Goal: Information Seeking & Learning: Learn about a topic

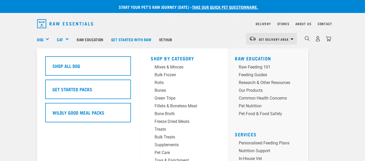
click at [37, 40] on div "Dog" at bounding box center [45, 39] width 16 height 21
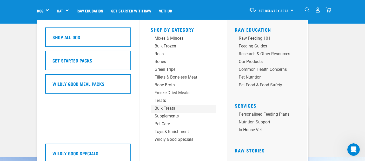
scroll to position [23, 0]
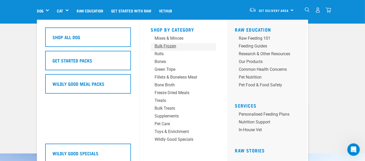
click at [160, 47] on div "Bulk Frozen" at bounding box center [179, 46] width 49 height 6
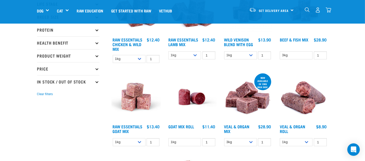
scroll to position [104, 0]
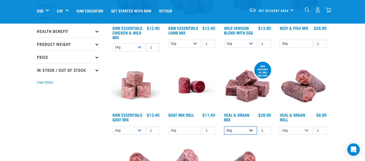
click at [257, 135] on select "3kg Bulk (10kg)" at bounding box center [240, 131] width 33 height 8
click at [257, 48] on select "1kg 3kg Bulk (10kg)" at bounding box center [240, 44] width 33 height 8
select select "34496"
click at [230, 48] on select "1kg 3kg Bulk (10kg)" at bounding box center [240, 44] width 33 height 8
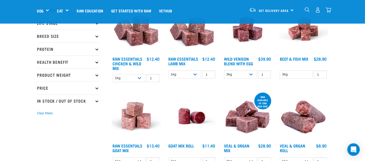
scroll to position [69, 0]
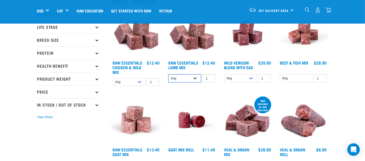
click at [201, 83] on select "1kg 3kg Bulk (10kg)" at bounding box center [184, 79] width 33 height 8
select select "24"
click at [168, 83] on select "1kg 3kg Bulk (10kg)" at bounding box center [184, 79] width 33 height 8
click at [217, 101] on img at bounding box center [192, 121] width 50 height 50
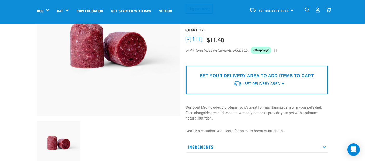
scroll to position [81, 0]
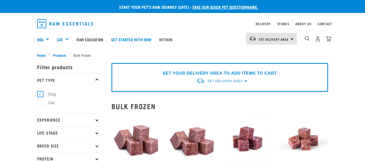
select select "24"
select select "34496"
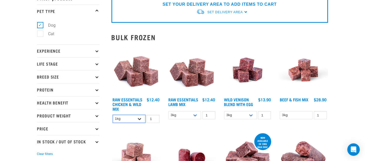
click at [132, 123] on select "1kg 3kg Bulk (10kg)" at bounding box center [129, 119] width 33 height 8
select select "709"
click at [113, 122] on select "1kg 3kg Bulk (10kg)" at bounding box center [129, 119] width 33 height 8
click at [257, 120] on select "1kg 3kg Bulk (10kg)" at bounding box center [240, 115] width 33 height 8
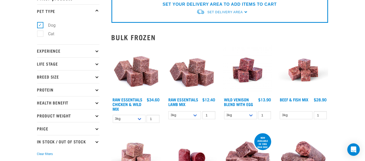
click at [127, 79] on img at bounding box center [136, 70] width 50 height 50
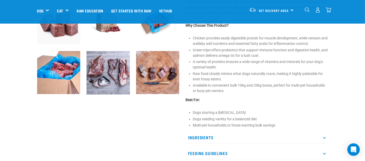
scroll to position [196, 0]
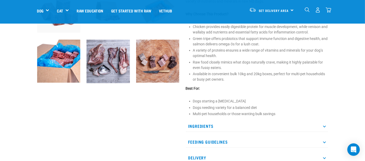
click at [199, 121] on p "Ingredients" at bounding box center [257, 127] width 142 height 12
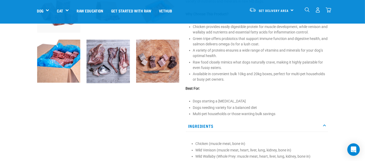
click at [117, 147] on div at bounding box center [108, 36] width 149 height 403
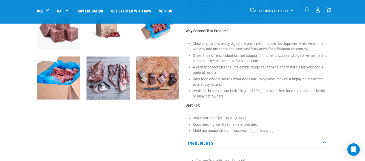
scroll to position [162, 0]
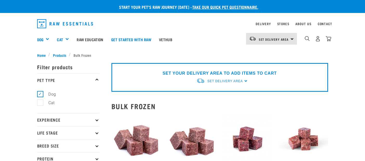
select select "709"
select select "24"
select select "34496"
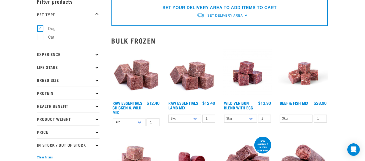
click at [188, 89] on img at bounding box center [192, 74] width 50 height 50
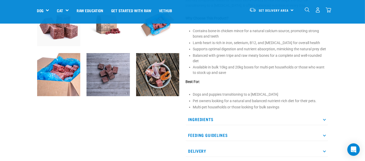
scroll to position [185, 0]
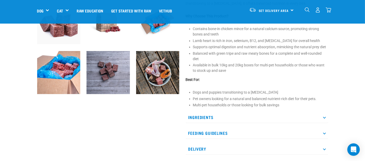
click at [198, 112] on p "Ingredients" at bounding box center [257, 118] width 142 height 12
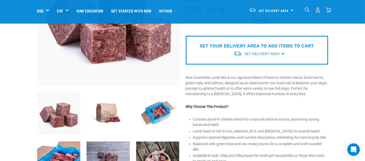
scroll to position [81, 0]
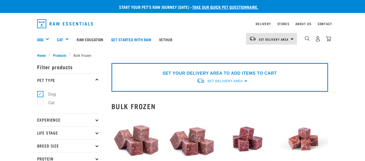
select select "709"
select select "24"
select select "34496"
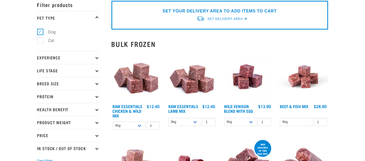
scroll to position [62, 0]
click at [257, 85] on img at bounding box center [248, 77] width 50 height 50
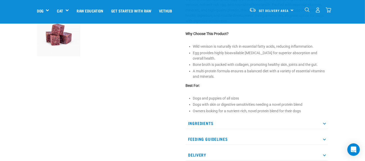
scroll to position [173, 0]
click at [206, 117] on p "Ingredients" at bounding box center [257, 123] width 142 height 12
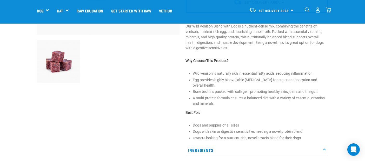
scroll to position [127, 0]
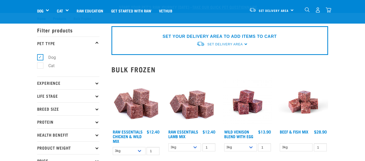
select select "709"
select select "24"
select select "34496"
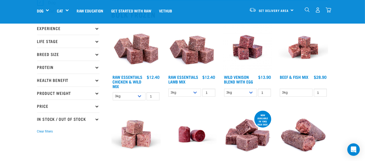
scroll to position [59, 0]
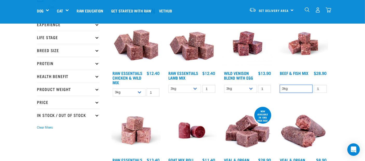
click at [313, 93] on select "3kg" at bounding box center [296, 89] width 33 height 8
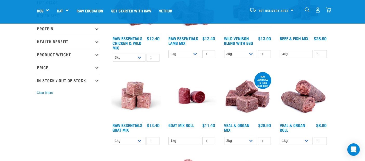
scroll to position [105, 0]
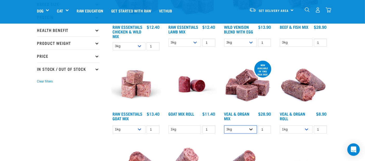
click at [257, 134] on select "3kg Bulk (10kg)" at bounding box center [240, 130] width 33 height 8
click at [263, 99] on img at bounding box center [248, 85] width 50 height 50
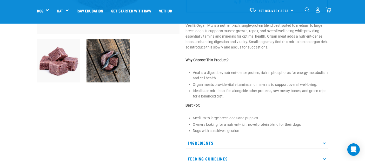
scroll to position [150, 0]
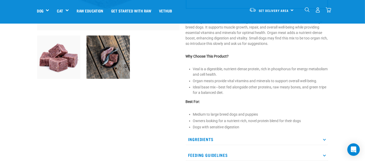
click at [203, 134] on p "Ingredients" at bounding box center [257, 140] width 142 height 12
click at [160, 141] on div at bounding box center [108, 56] width 149 height 351
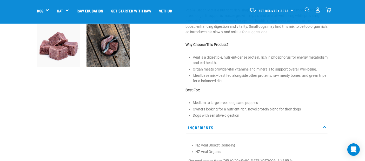
scroll to position [173, 0]
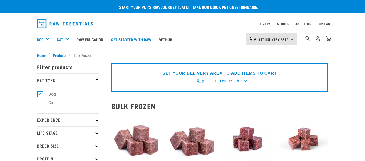
select select "709"
select select "24"
select select "34496"
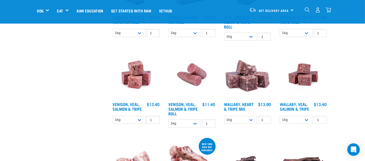
scroll to position [289, 0]
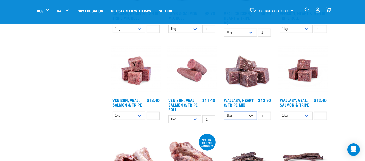
click at [257, 120] on select "1kg 3kg Bulk (10kg)" at bounding box center [240, 116] width 33 height 8
select select "776"
click at [230, 120] on select "1kg 3kg Bulk (10kg)" at bounding box center [240, 116] width 33 height 8
click at [252, 96] on img at bounding box center [248, 71] width 50 height 50
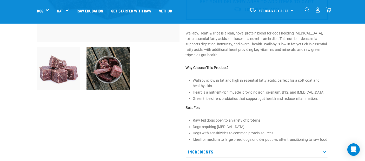
scroll to position [150, 0]
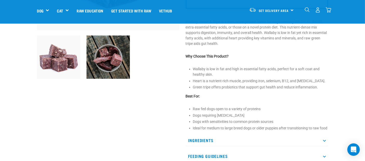
click at [206, 135] on p "Ingredients" at bounding box center [257, 141] width 142 height 12
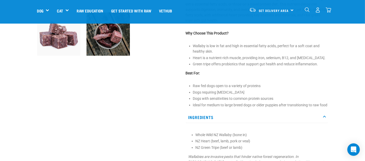
scroll to position [162, 0]
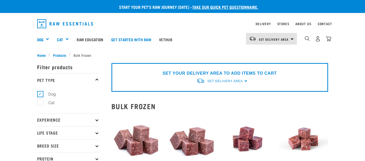
select select "709"
select select "24"
select select "34496"
select select "776"
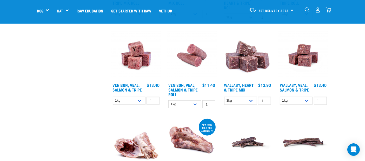
scroll to position [316, 0]
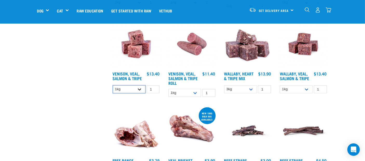
click at [135, 94] on select "1kg 3kg Bulk (18kg)" at bounding box center [129, 89] width 33 height 8
click at [131, 69] on img at bounding box center [136, 44] width 50 height 50
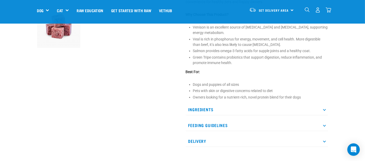
scroll to position [196, 0]
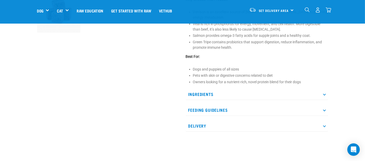
click at [201, 89] on p "Ingredients" at bounding box center [257, 95] width 142 height 12
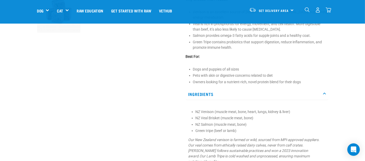
click at [144, 102] on div at bounding box center [108, 20] width 149 height 370
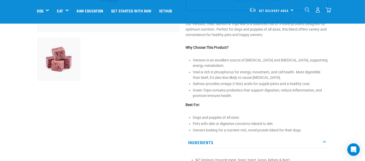
scroll to position [127, 0]
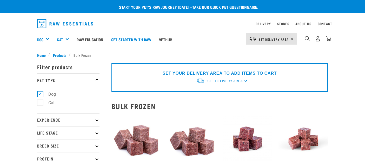
select select "709"
select select "24"
select select "34496"
select select "776"
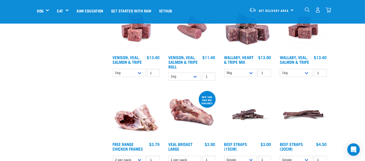
scroll to position [344, 0]
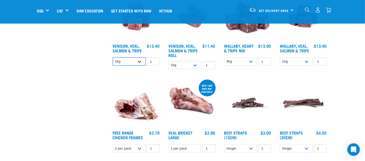
click at [134, 66] on select "1kg 3kg Bulk (18kg)" at bounding box center [129, 62] width 33 height 8
select select "62284"
click at [113, 66] on select "1kg 3kg Bulk (18kg)" at bounding box center [129, 62] width 33 height 8
click at [63, 100] on div "× Filter products Pet Type Dog Cat Experience New Raw Feeder Experienced Raw Fe…" at bounding box center [71, 54] width 74 height 761
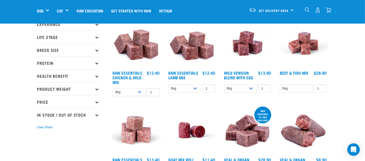
scroll to position [55, 0]
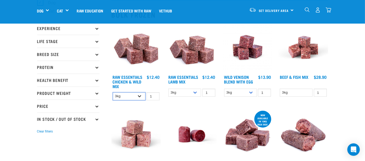
click at [133, 101] on select "1kg 3kg Bulk (10kg)" at bounding box center [129, 97] width 33 height 8
click at [113, 98] on select "1kg 3kg Bulk (10kg)" at bounding box center [129, 97] width 33 height 8
click at [125, 56] on img at bounding box center [136, 48] width 50 height 50
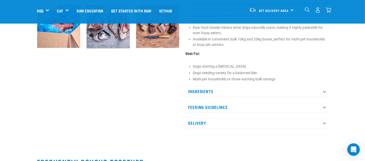
scroll to position [242, 0]
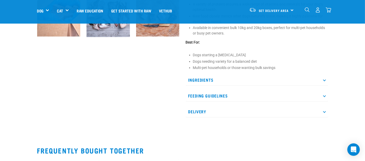
click at [193, 74] on p "Ingredients" at bounding box center [257, 80] width 142 height 12
